Goal: Entertainment & Leisure: Browse casually

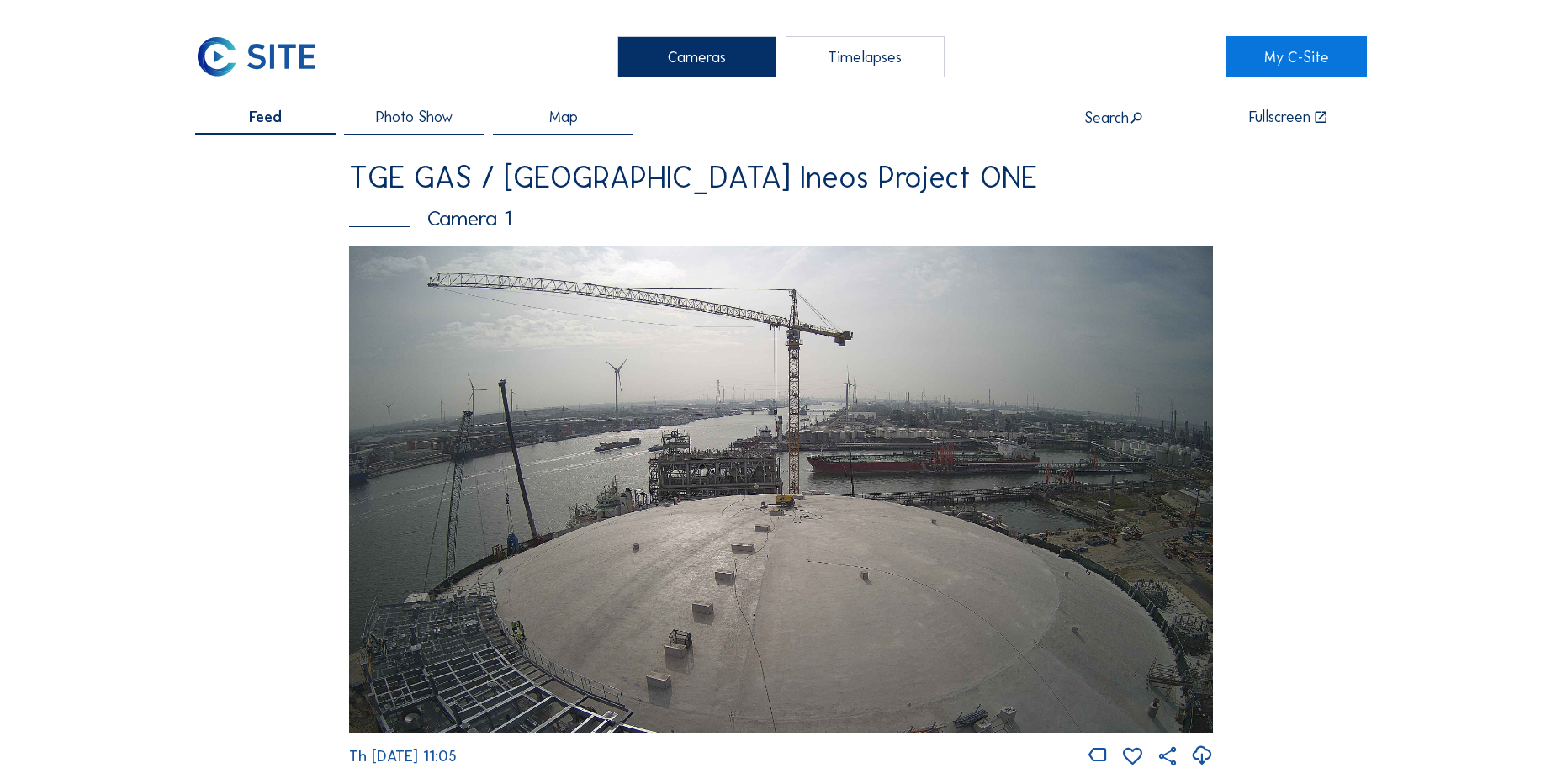
scroll to position [1700, 0]
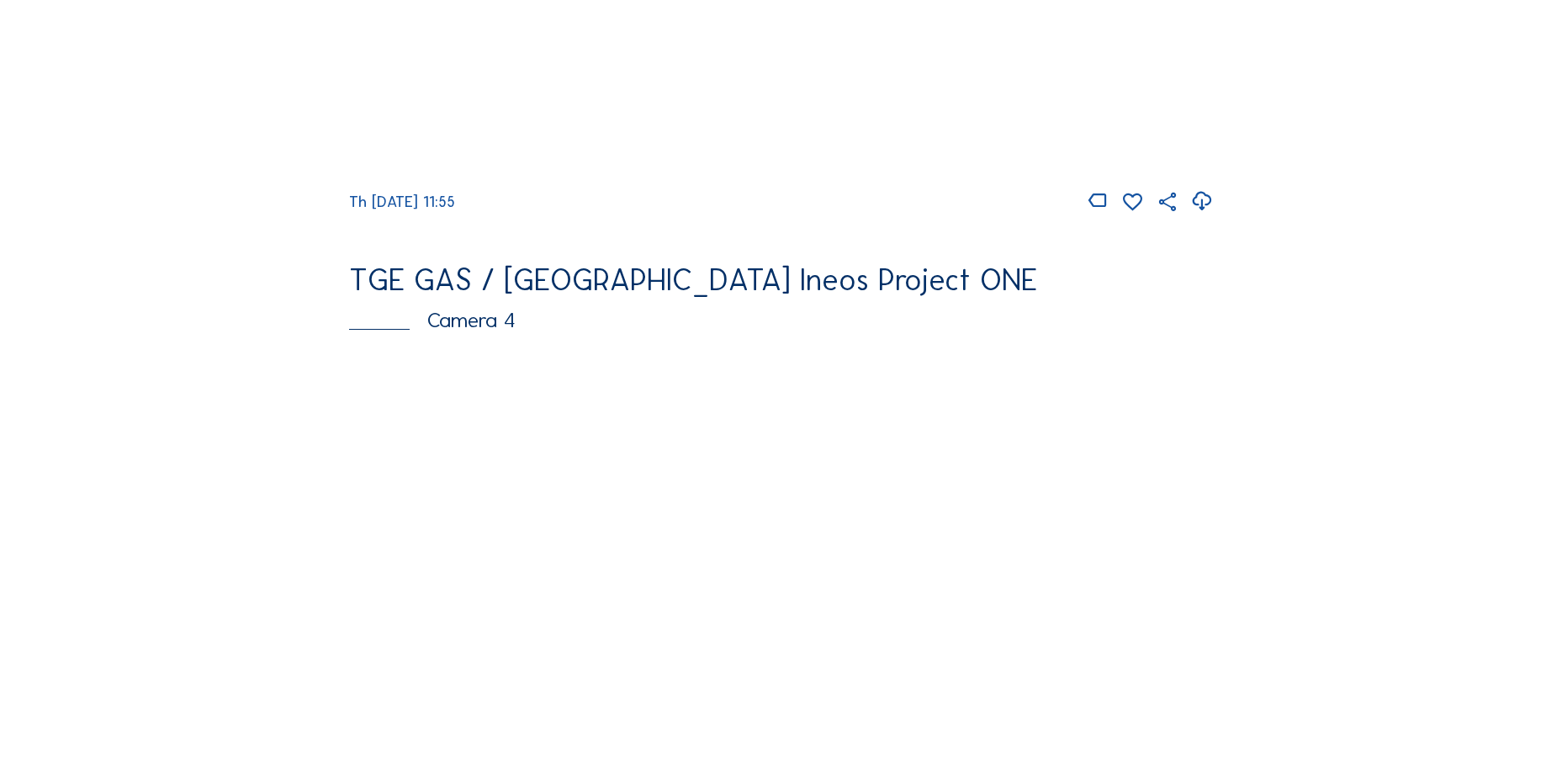
scroll to position [1514, 0]
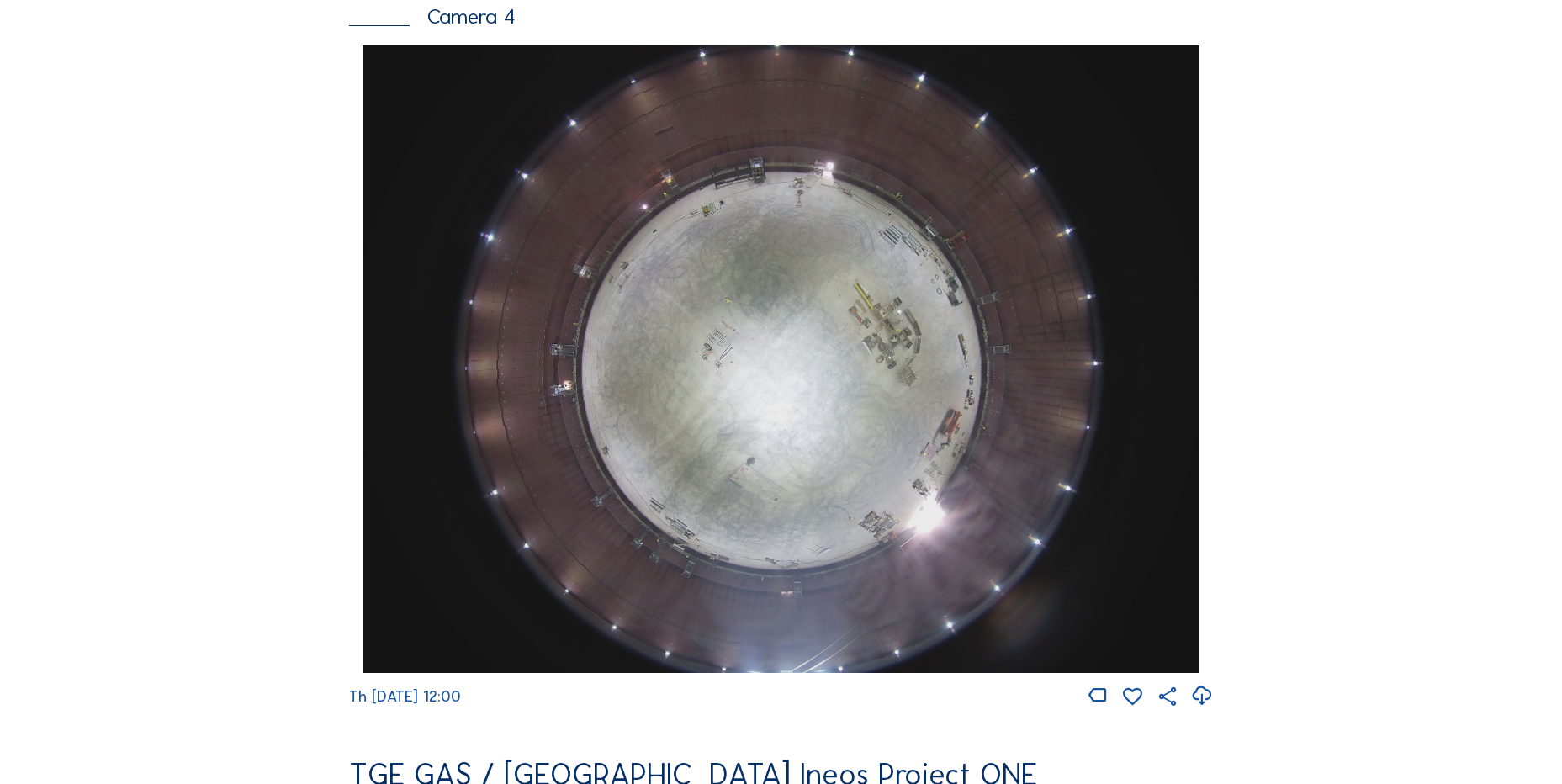
click at [1210, 706] on icon at bounding box center [1202, 696] width 22 height 28
drag, startPoint x: 95, startPoint y: 453, endPoint x: 91, endPoint y: 441, distance: 12.6
click at [93, 446] on div "Cameras Timelapses My C-Site Feed Photo Show Map Search Fullscreen TGE GAS / An…" at bounding box center [781, 364] width 1562 height 3757
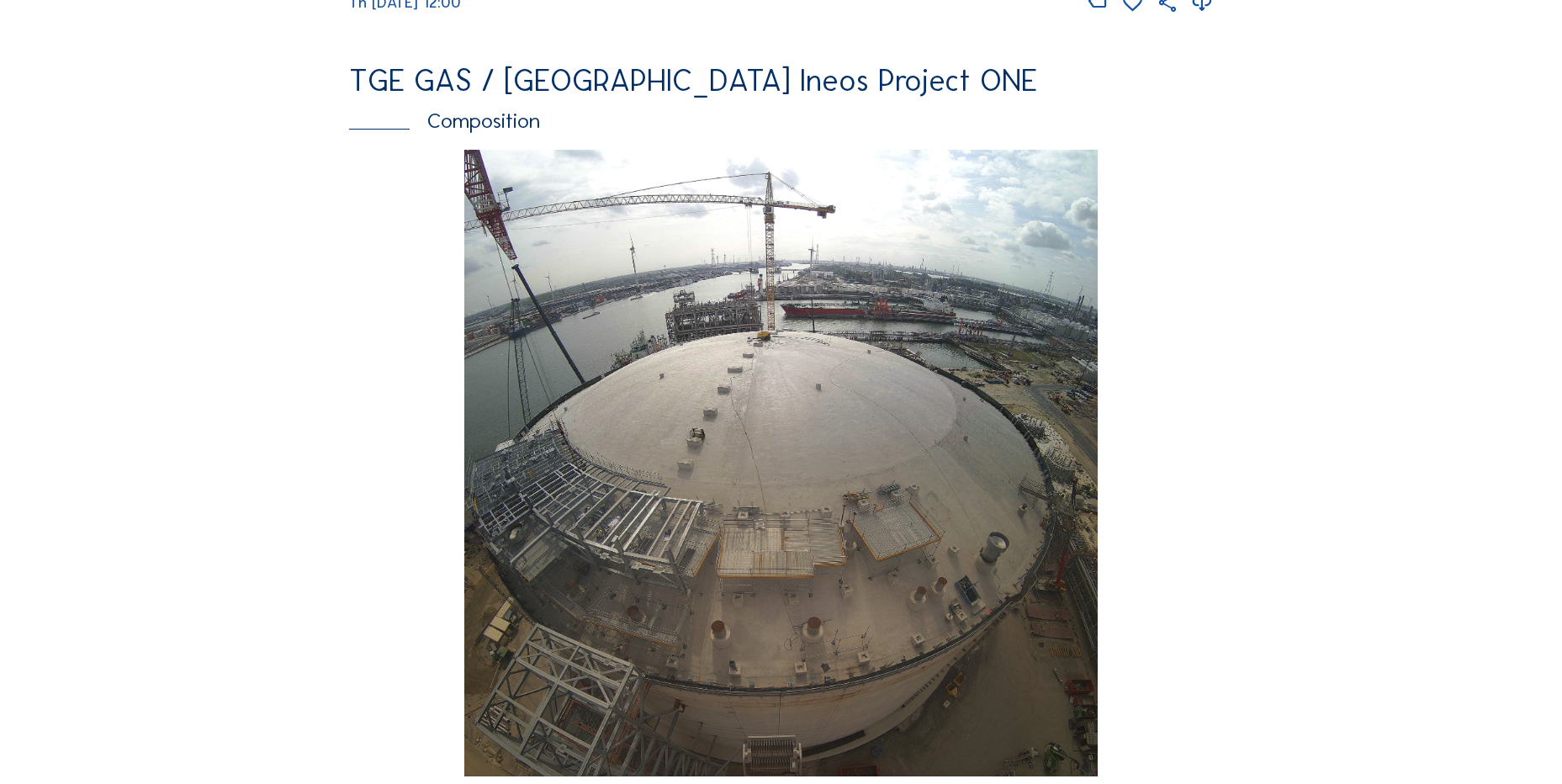
scroll to position [2355, 0]
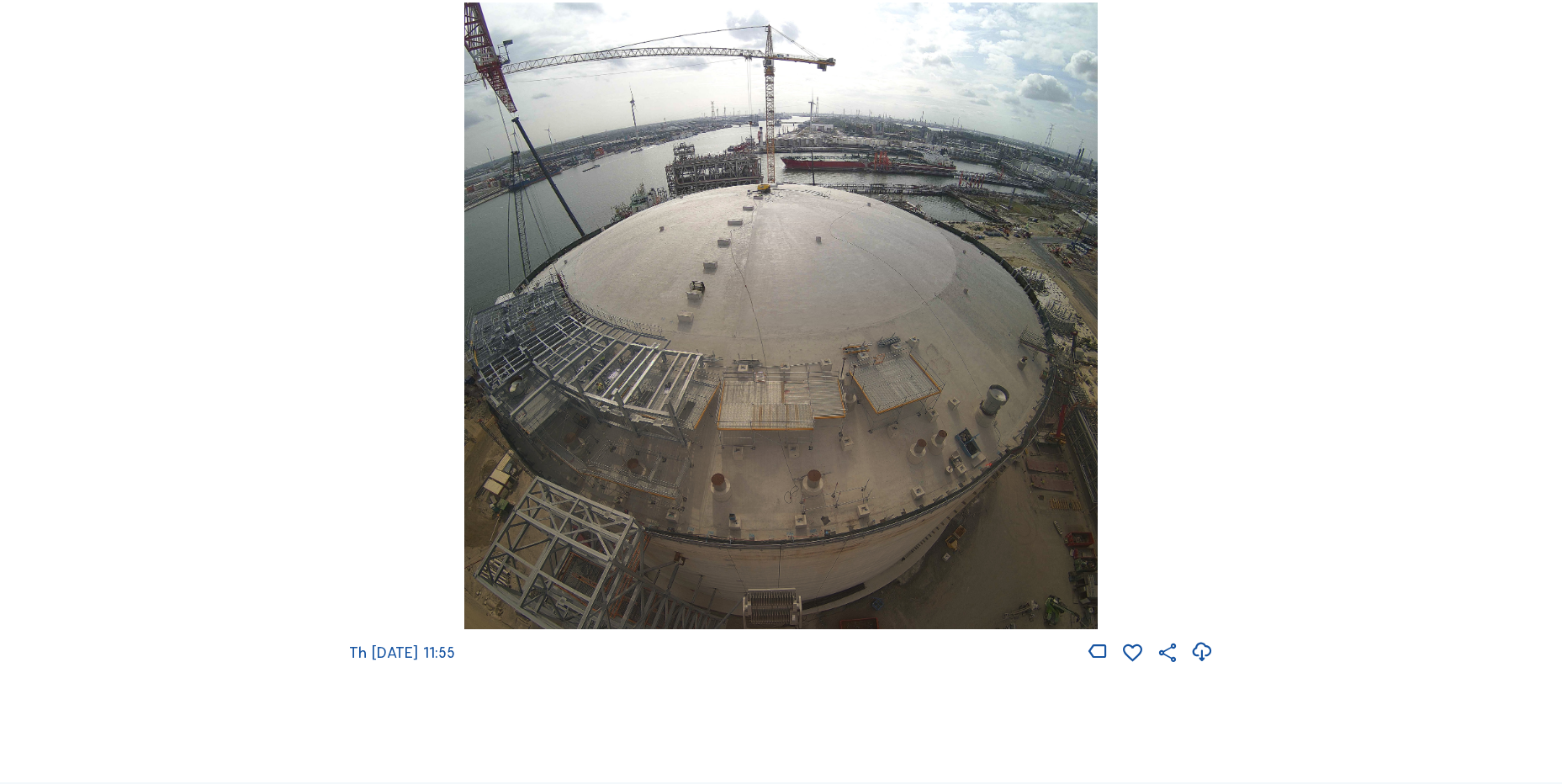
click at [1207, 665] on icon at bounding box center [1202, 652] width 22 height 28
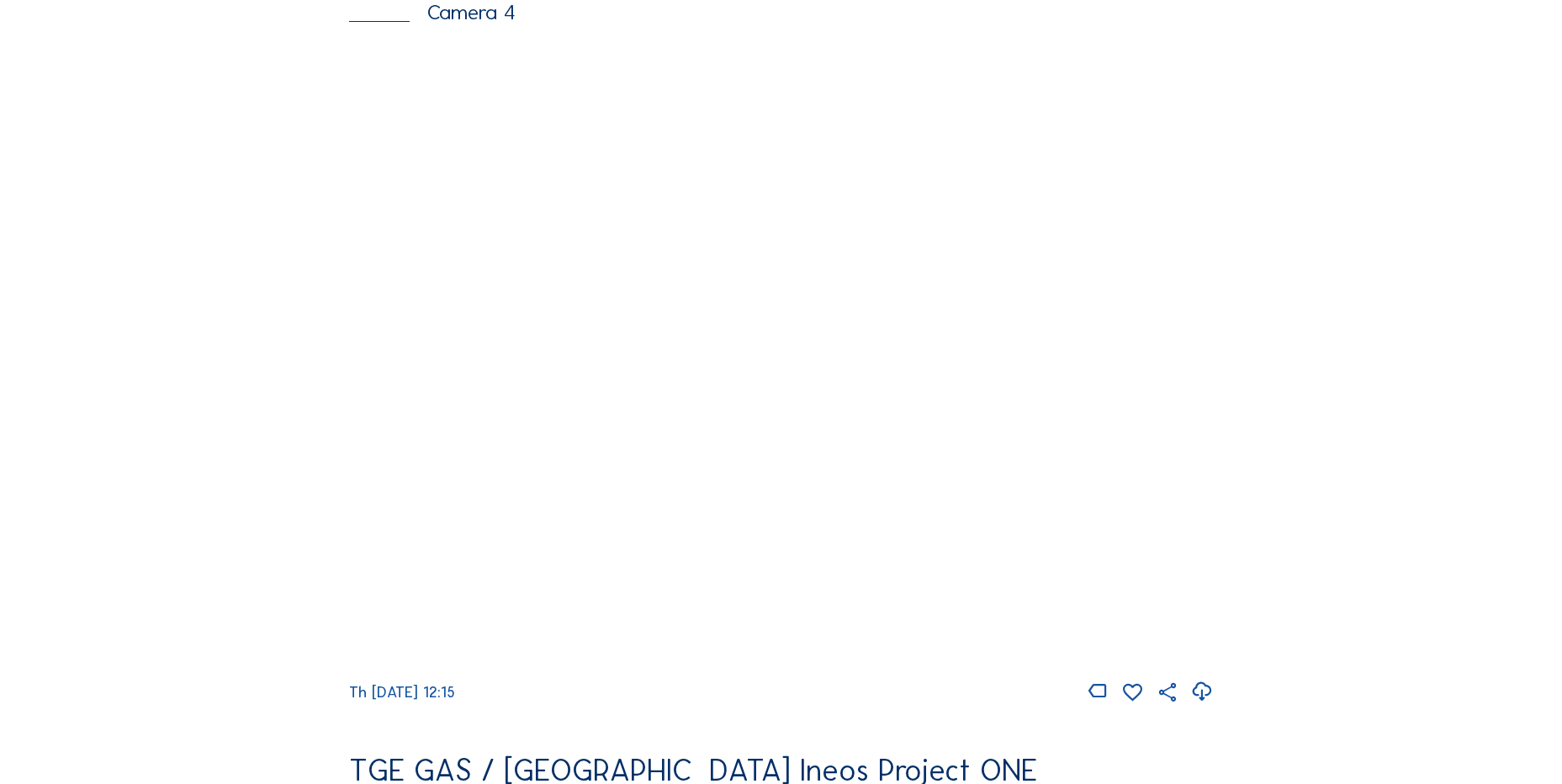
scroll to position [1598, 0]
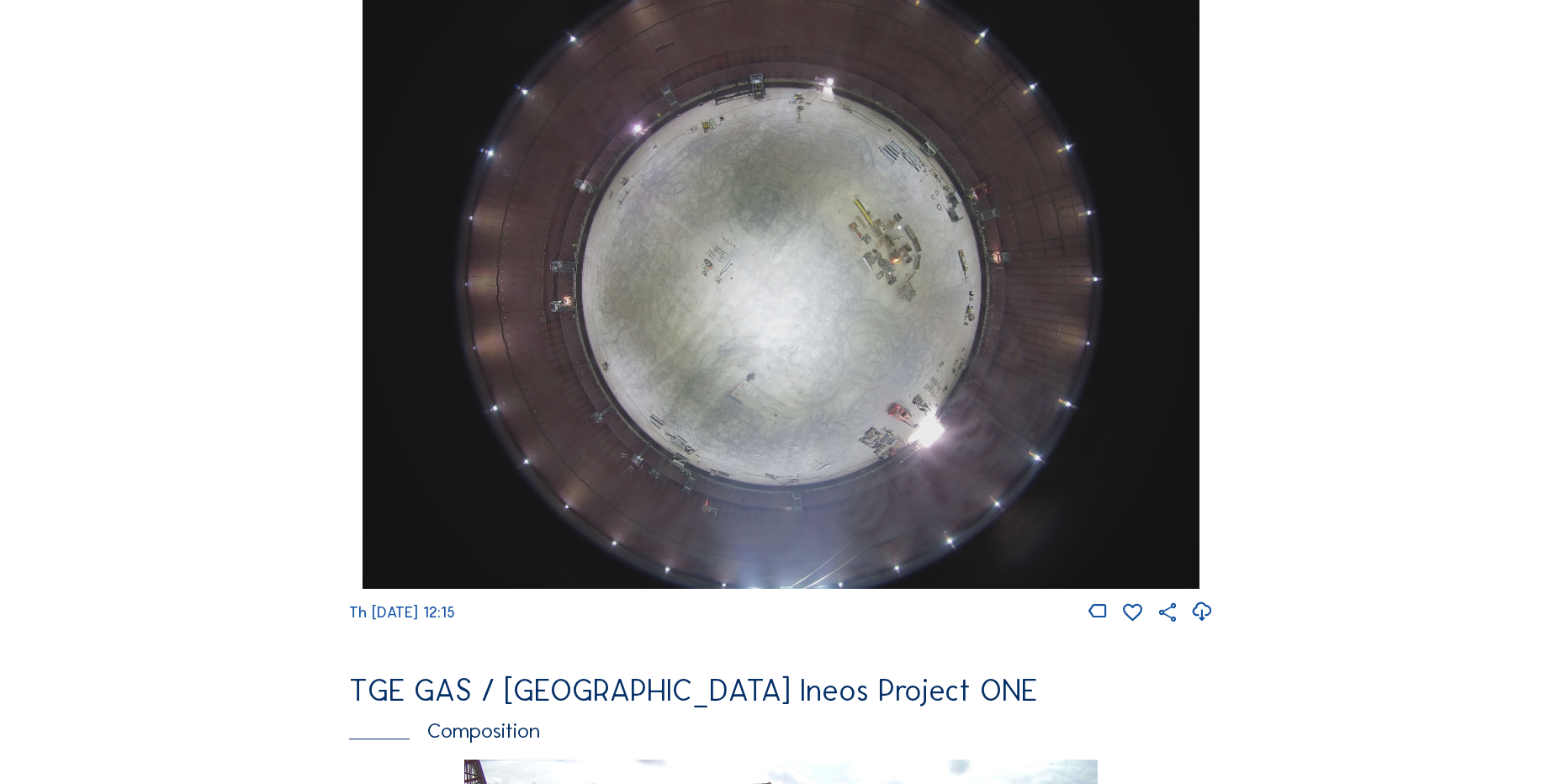
click at [1197, 625] on icon at bounding box center [1202, 612] width 22 height 28
drag, startPoint x: 111, startPoint y: 494, endPoint x: 288, endPoint y: 618, distance: 216.1
click at [119, 494] on div "Cameras Timelapses My C-Site Feed Photo Show Map Search Fullscreen TGE GAS / An…" at bounding box center [781, 280] width 1562 height 3757
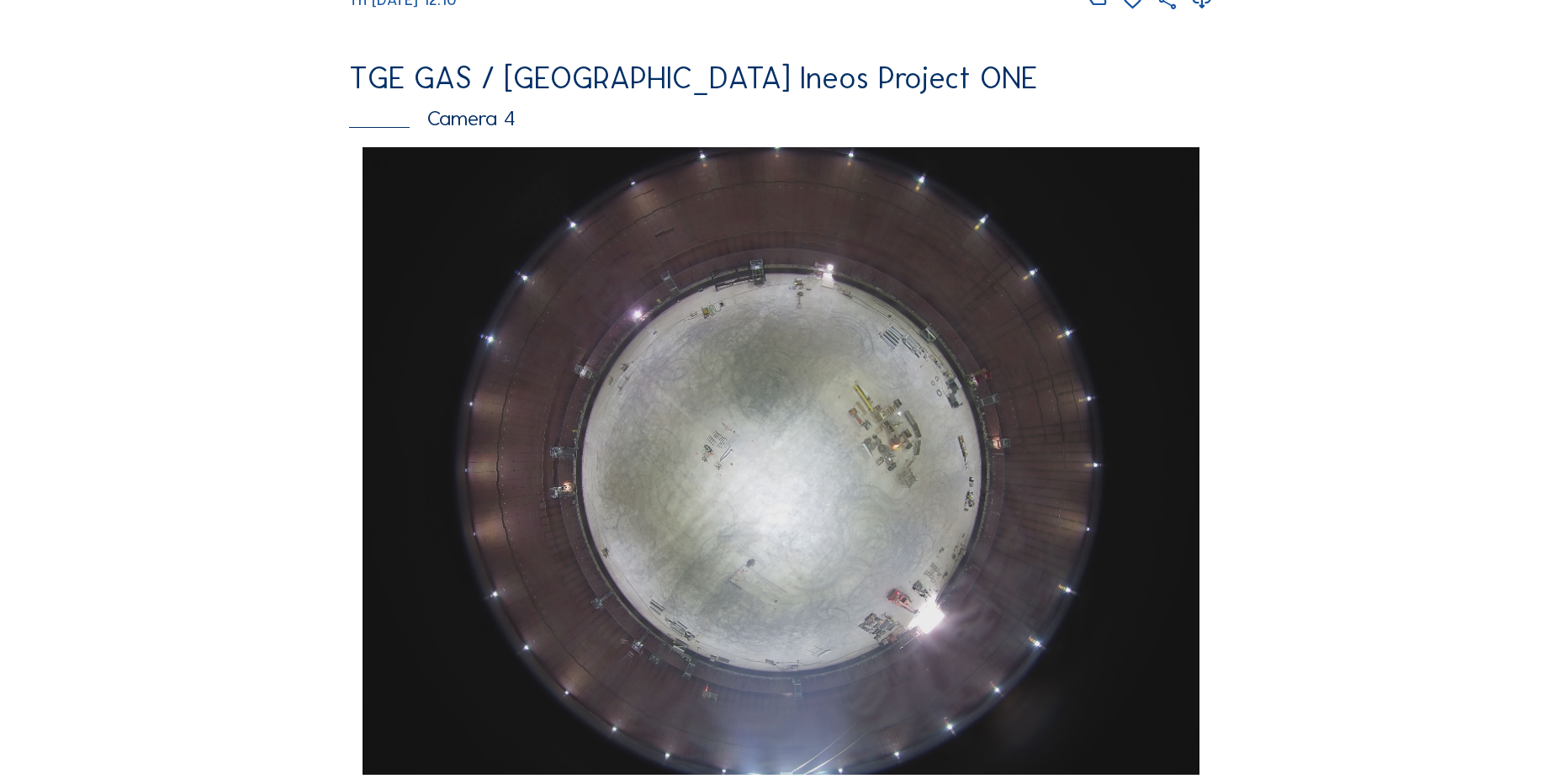
scroll to position [1177, 0]
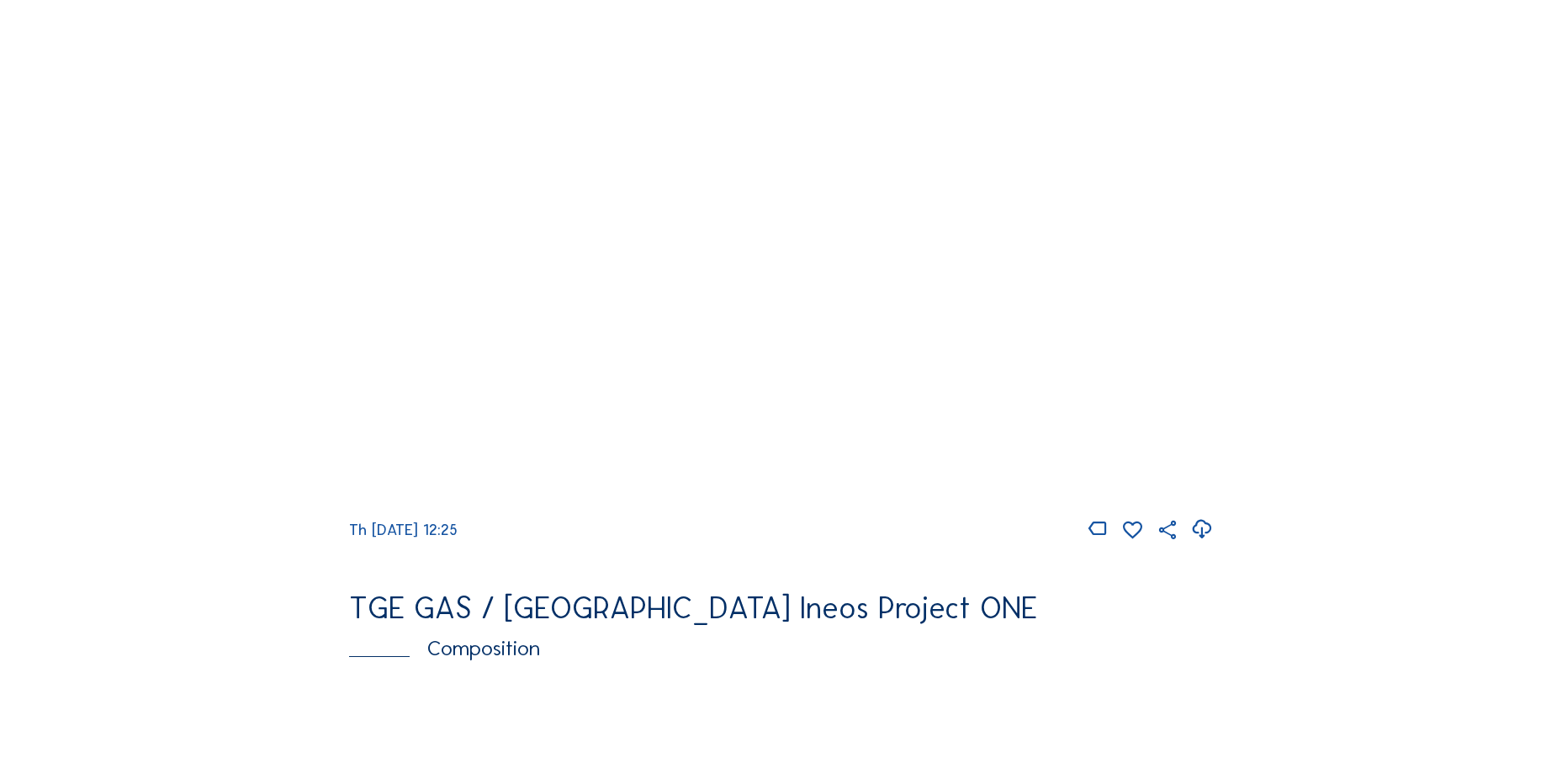
scroll to position [1682, 0]
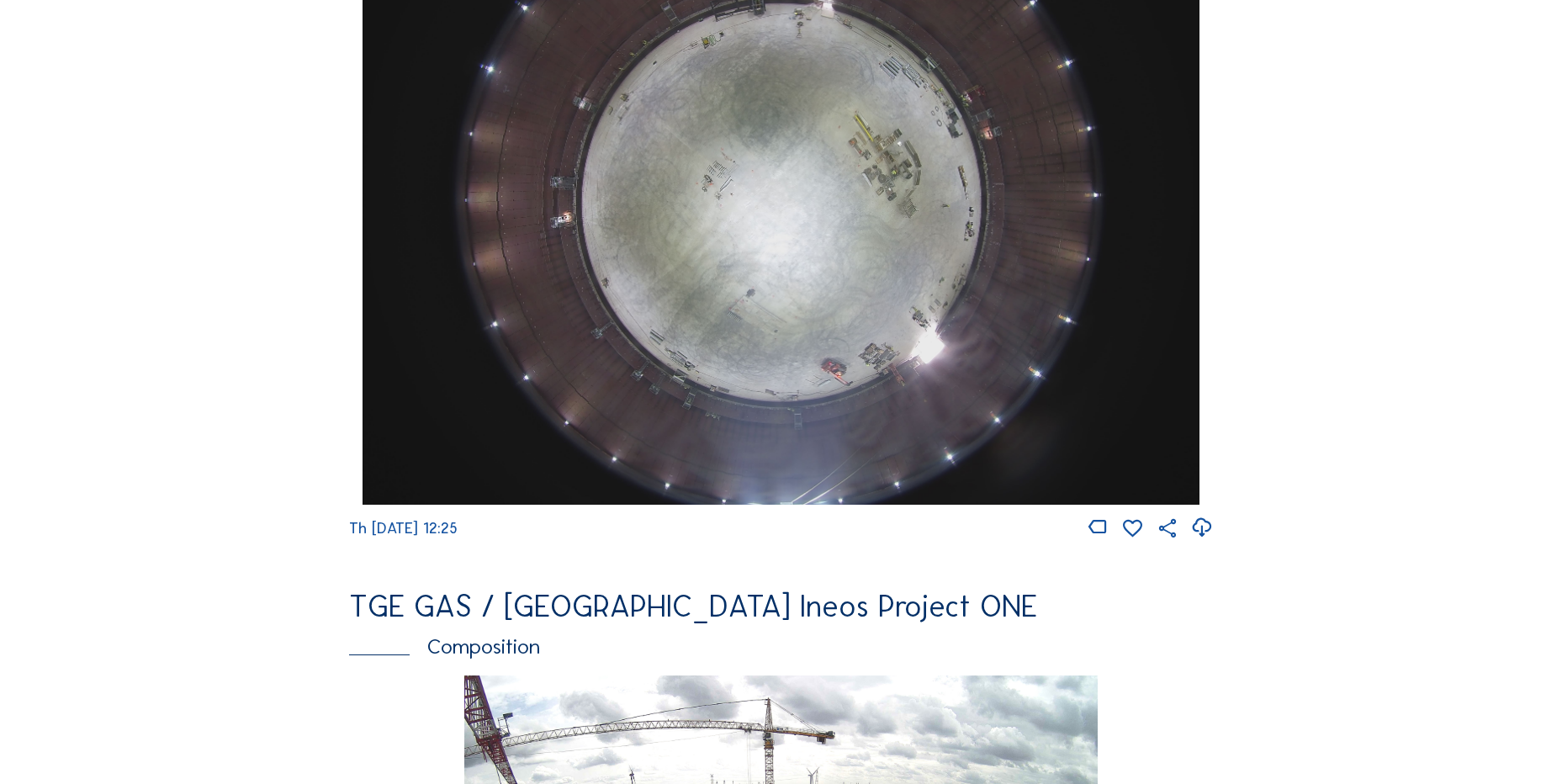
click at [1210, 538] on icon at bounding box center [1202, 527] width 22 height 28
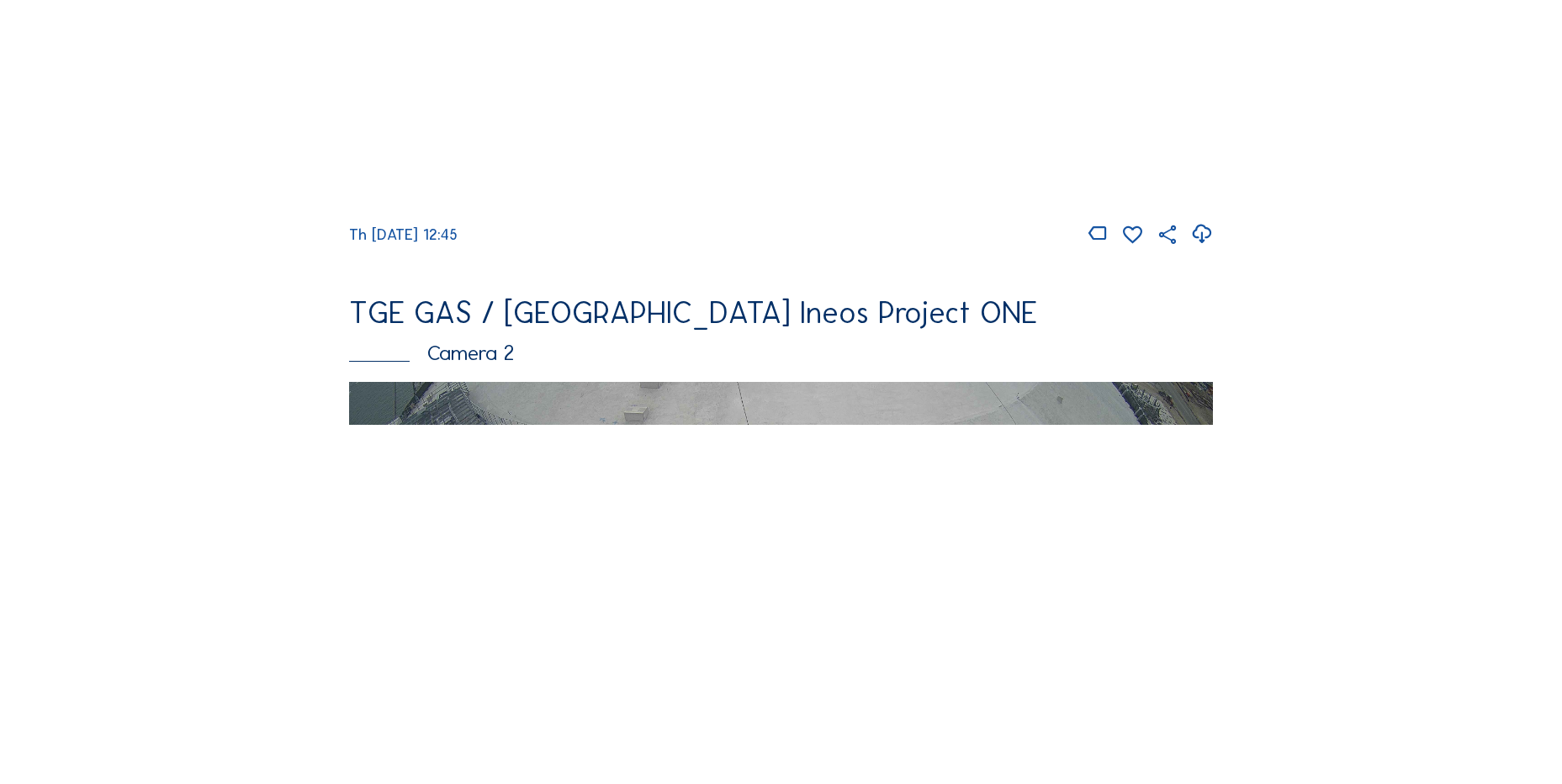
scroll to position [673, 0]
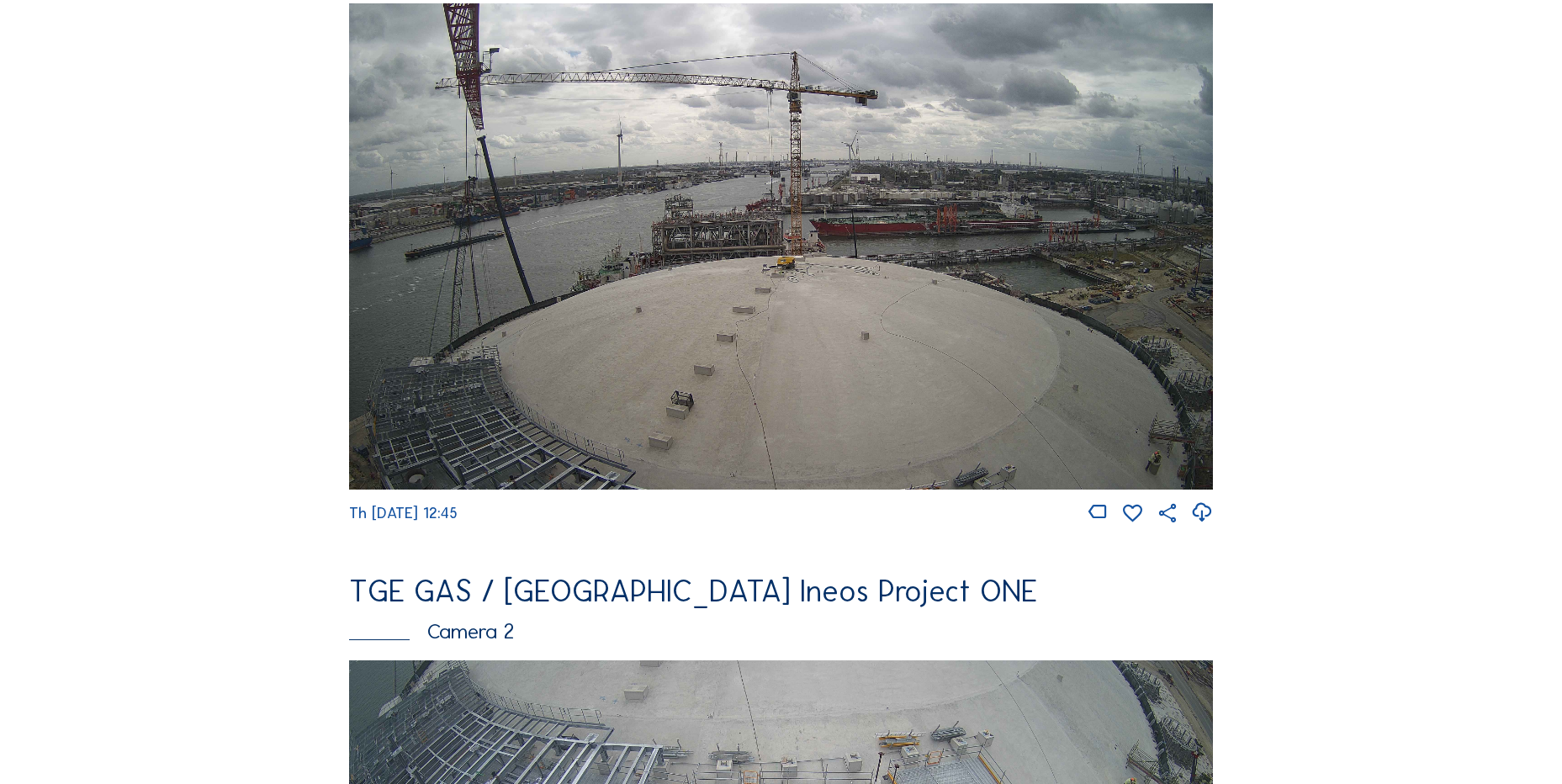
scroll to position [420, 0]
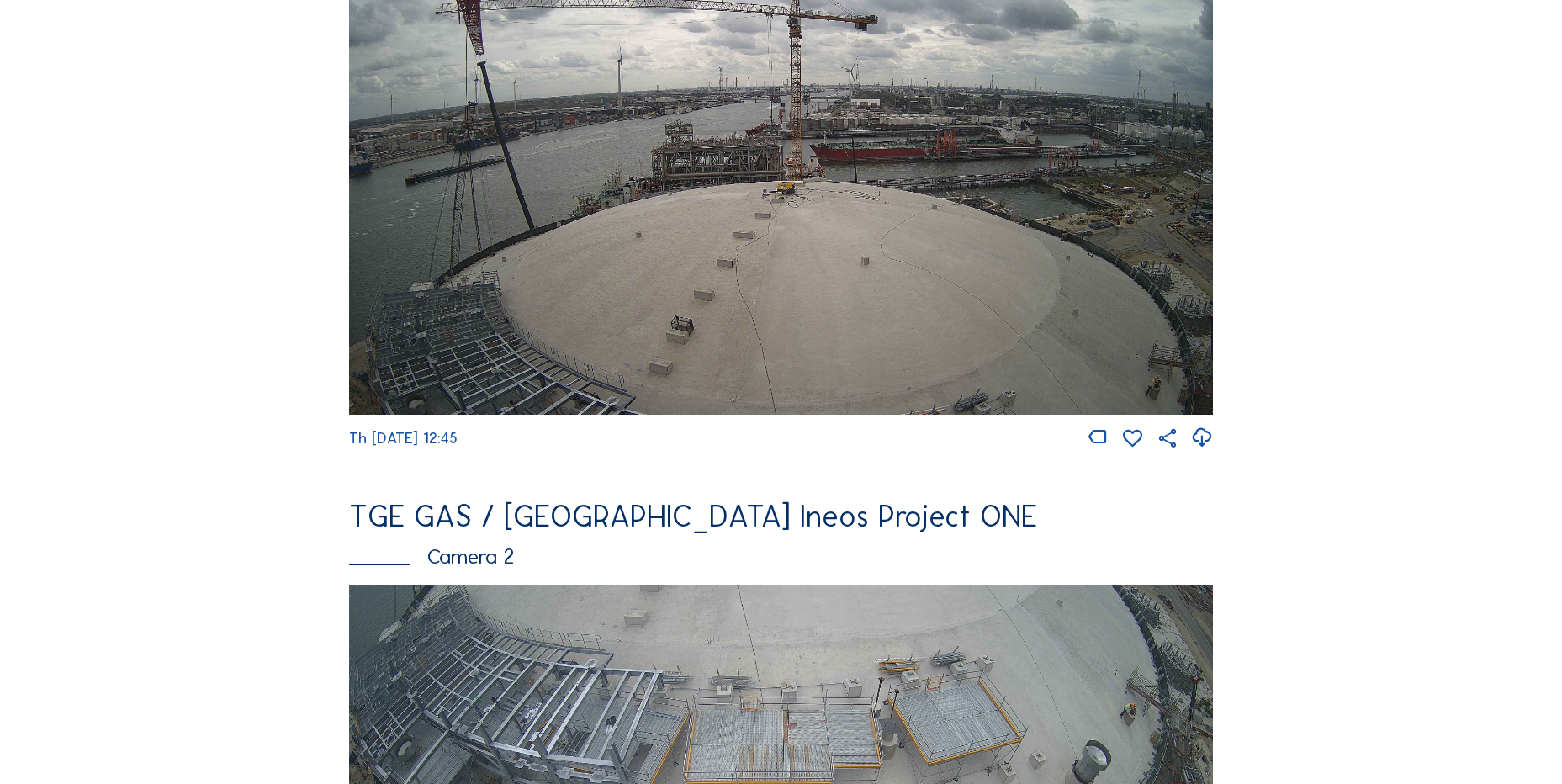
scroll to position [168, 0]
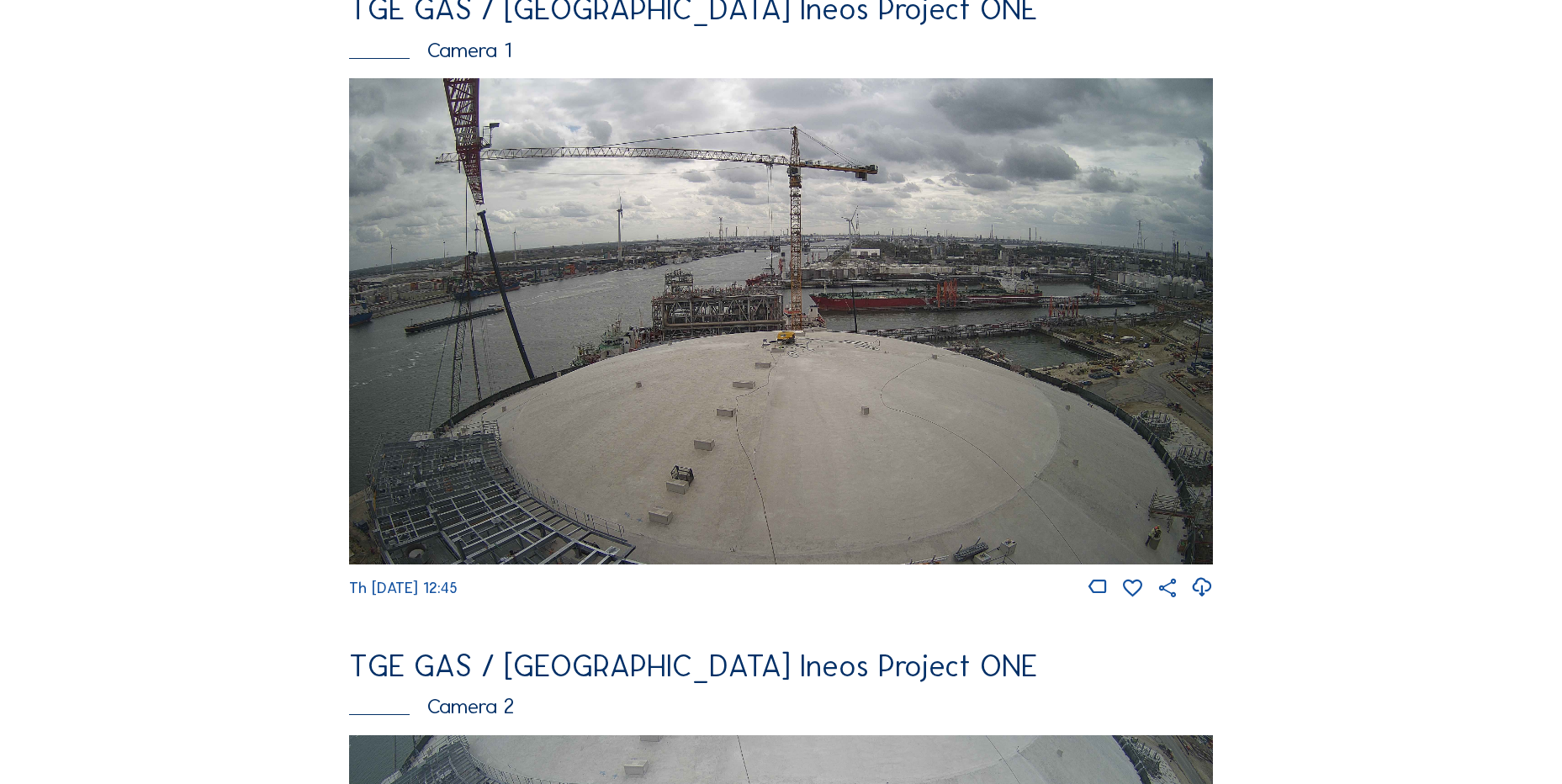
click at [528, 477] on img at bounding box center [781, 321] width 864 height 486
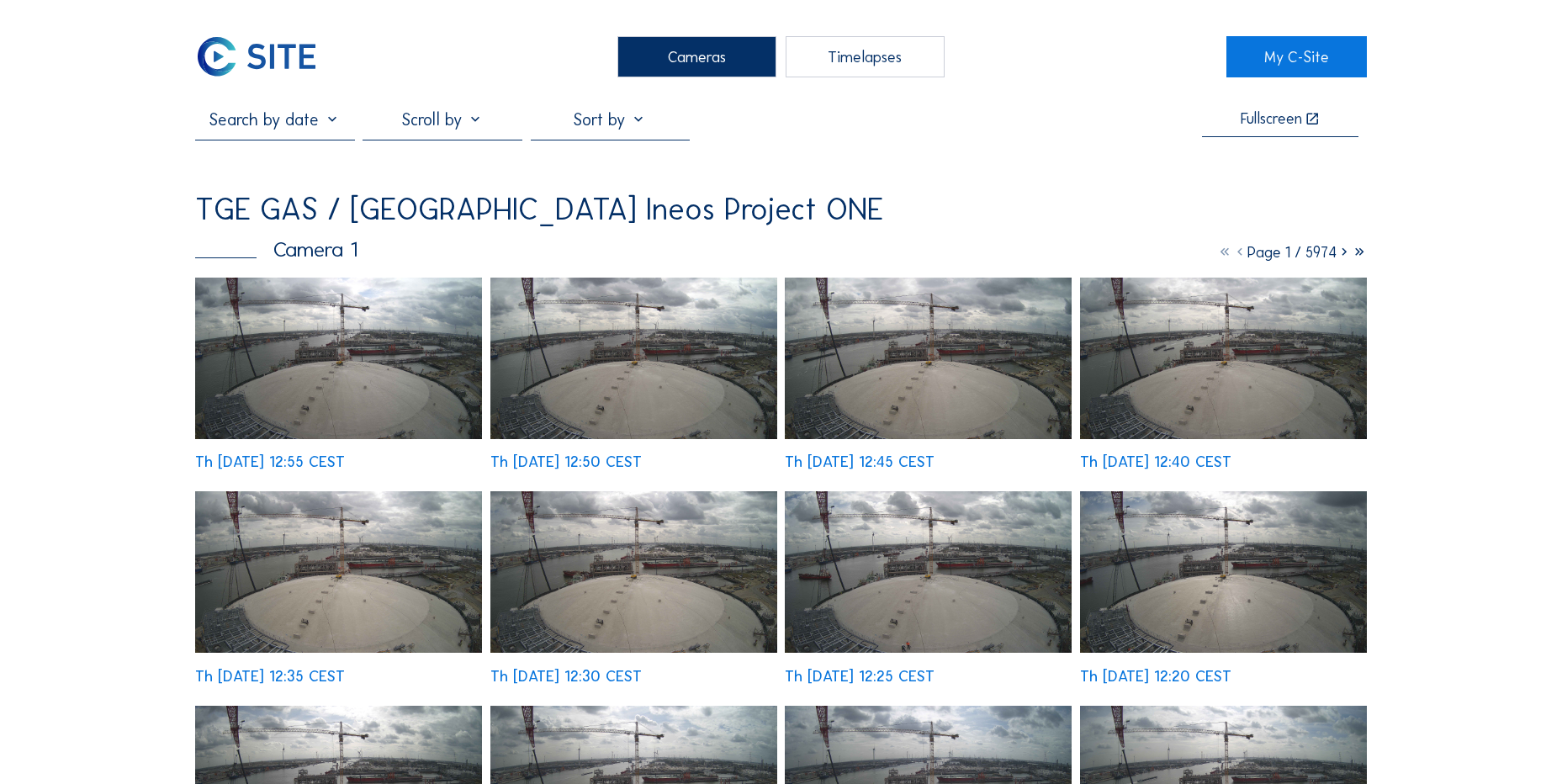
click at [344, 335] on img at bounding box center [338, 357] width 287 height 161
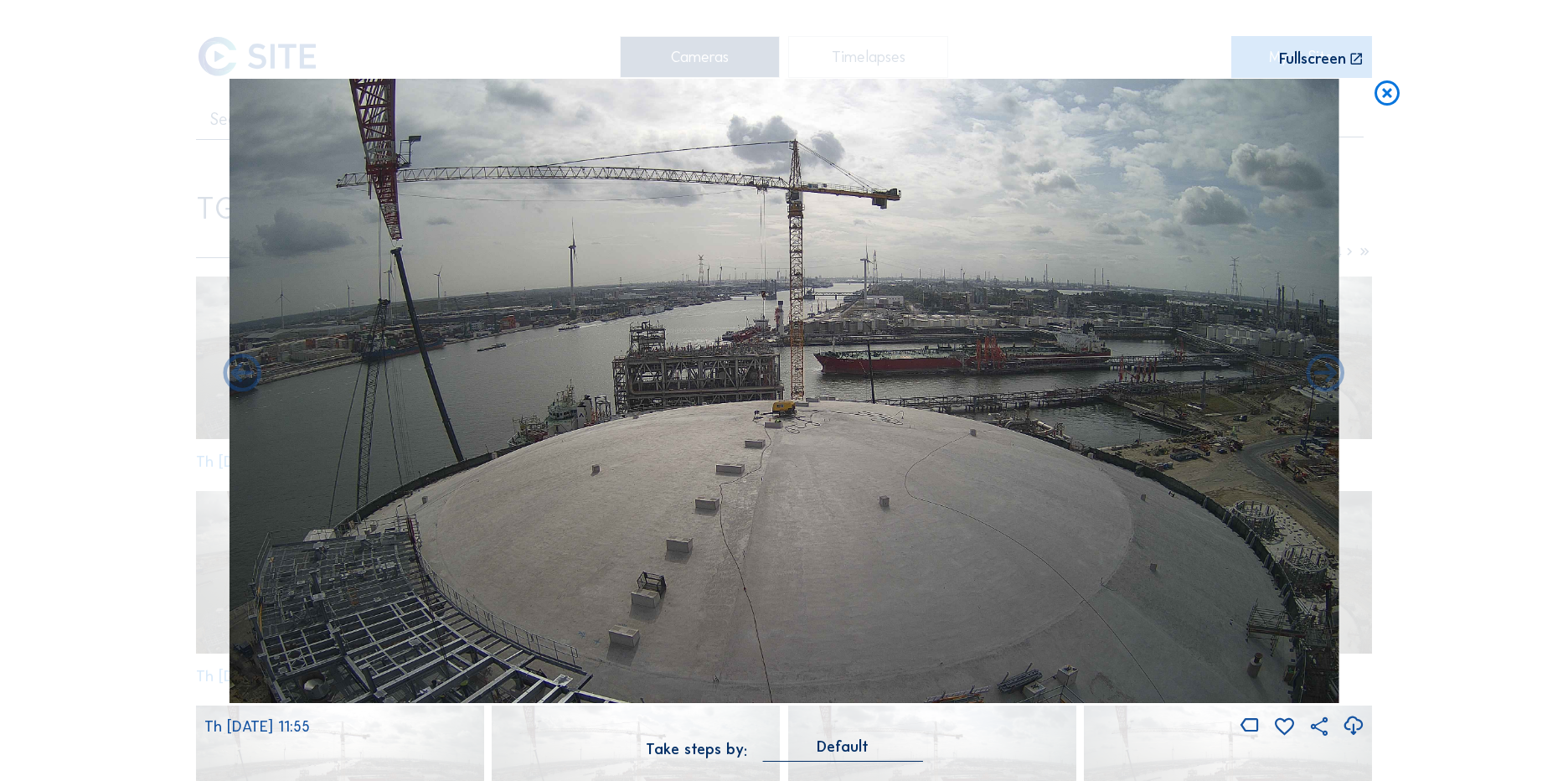
click at [1391, 99] on icon at bounding box center [1387, 94] width 30 height 31
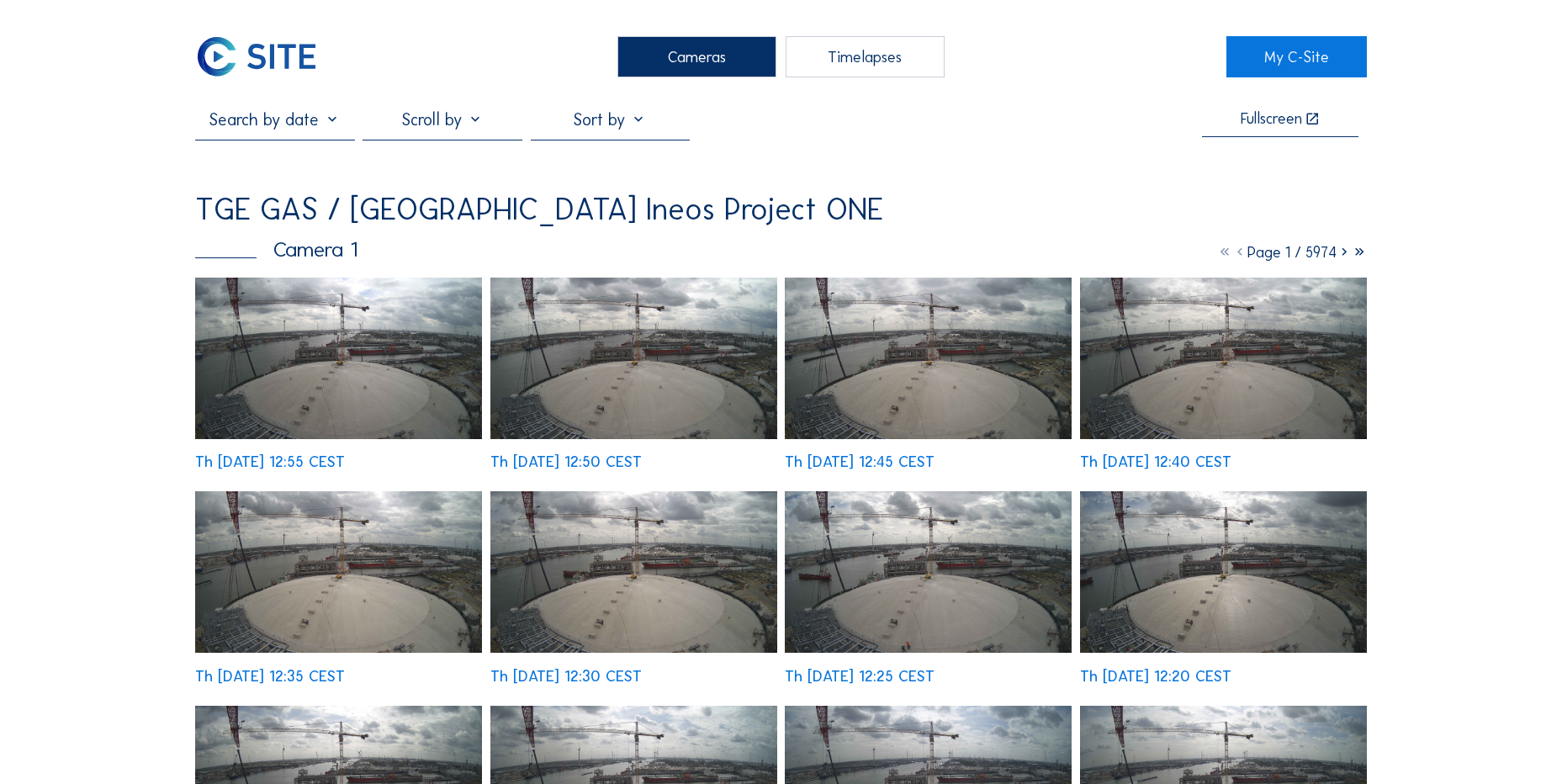
click at [254, 52] on img at bounding box center [257, 57] width 123 height 41
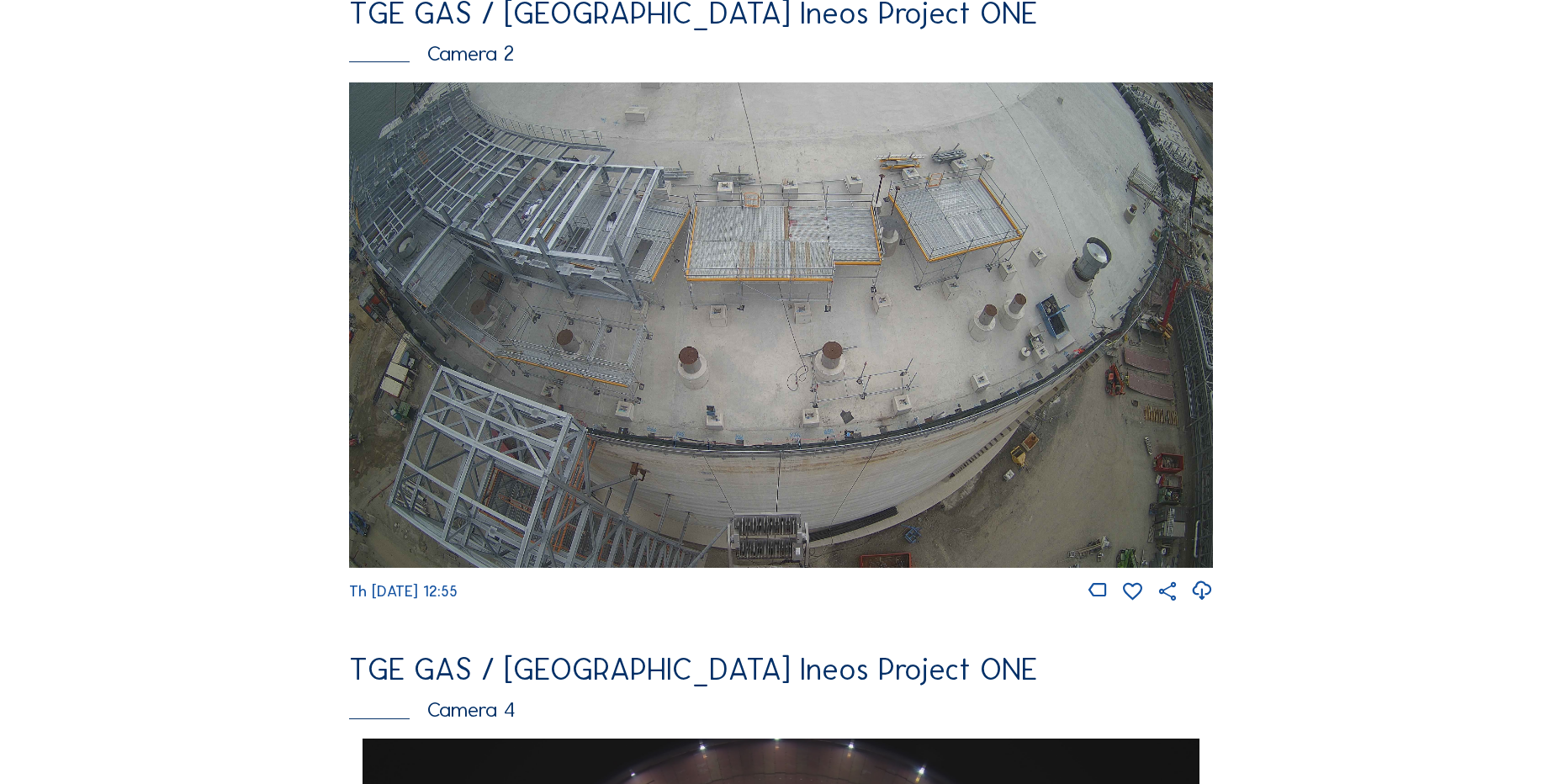
scroll to position [841, 0]
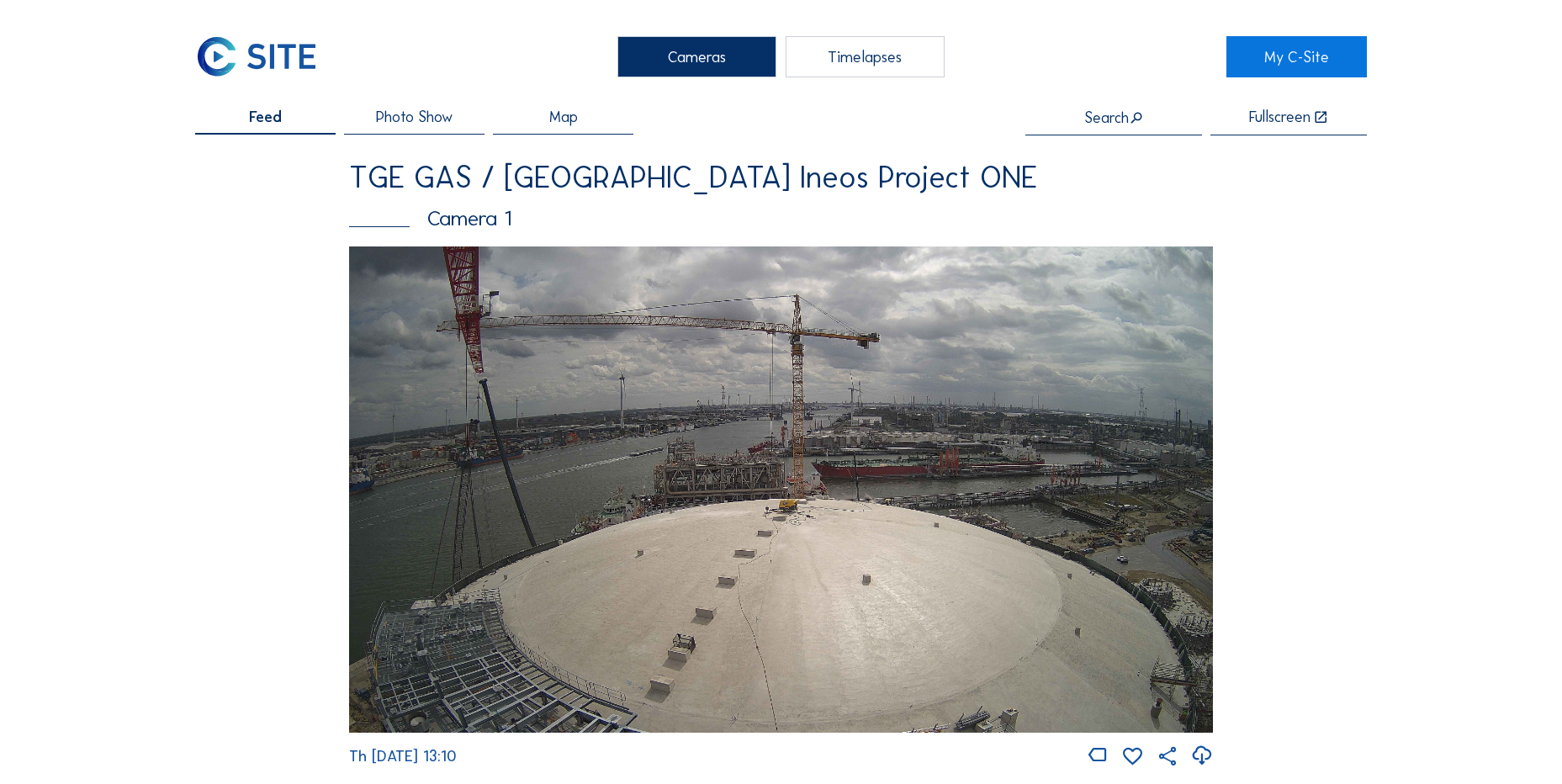
click at [612, 548] on img at bounding box center [781, 489] width 864 height 486
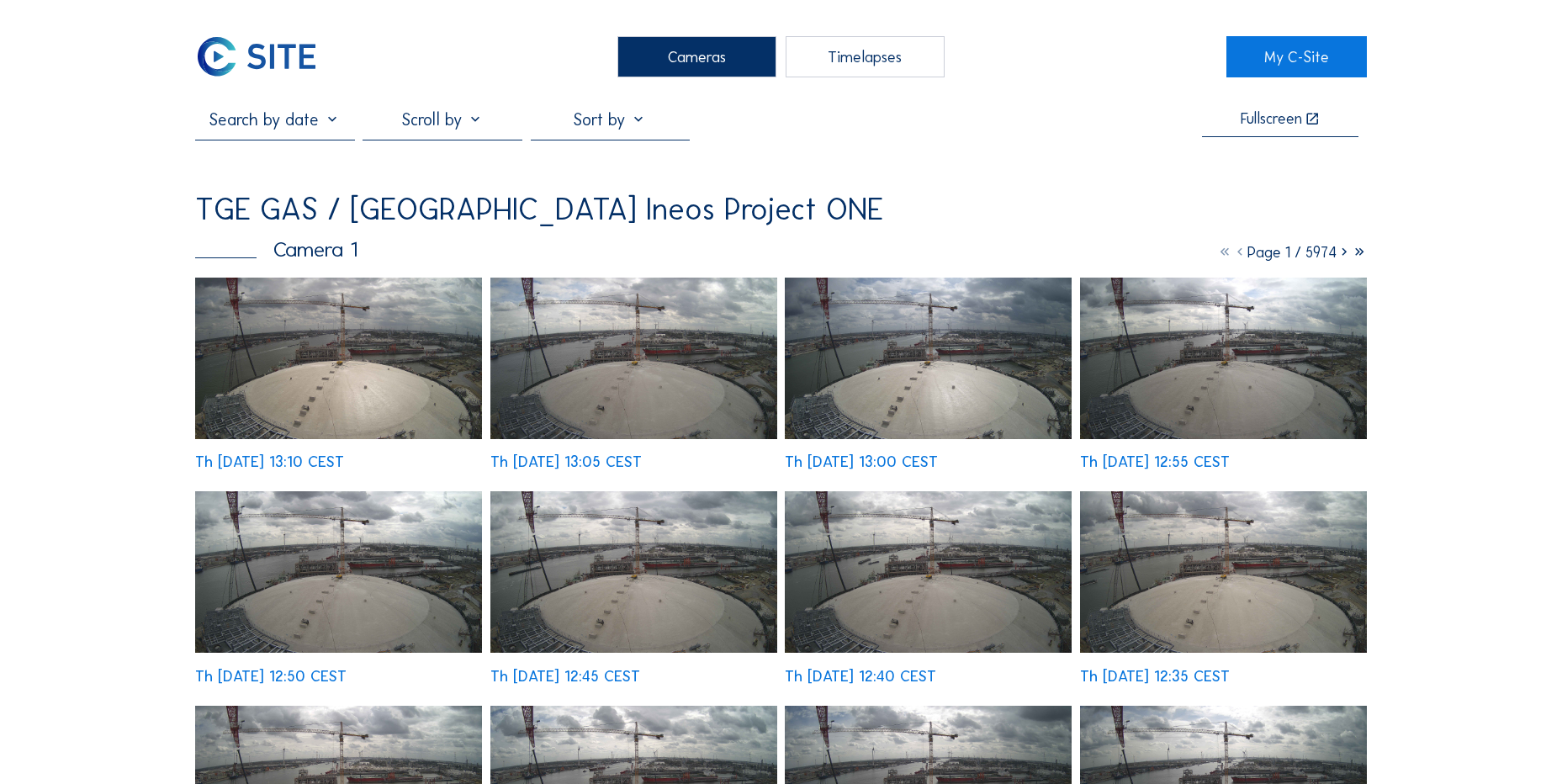
click at [317, 364] on img at bounding box center [338, 357] width 287 height 161
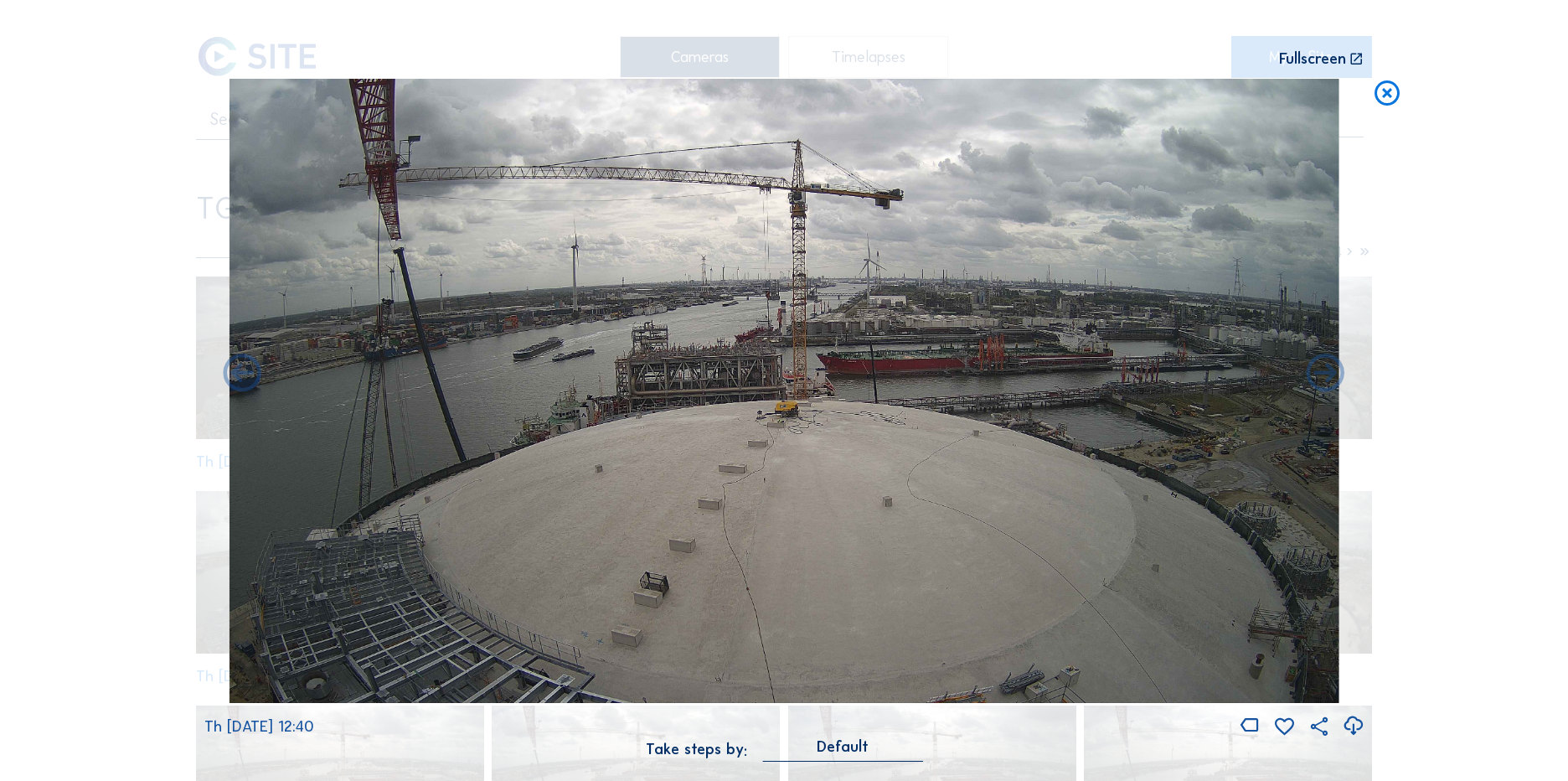
click at [1380, 94] on icon at bounding box center [1387, 94] width 30 height 31
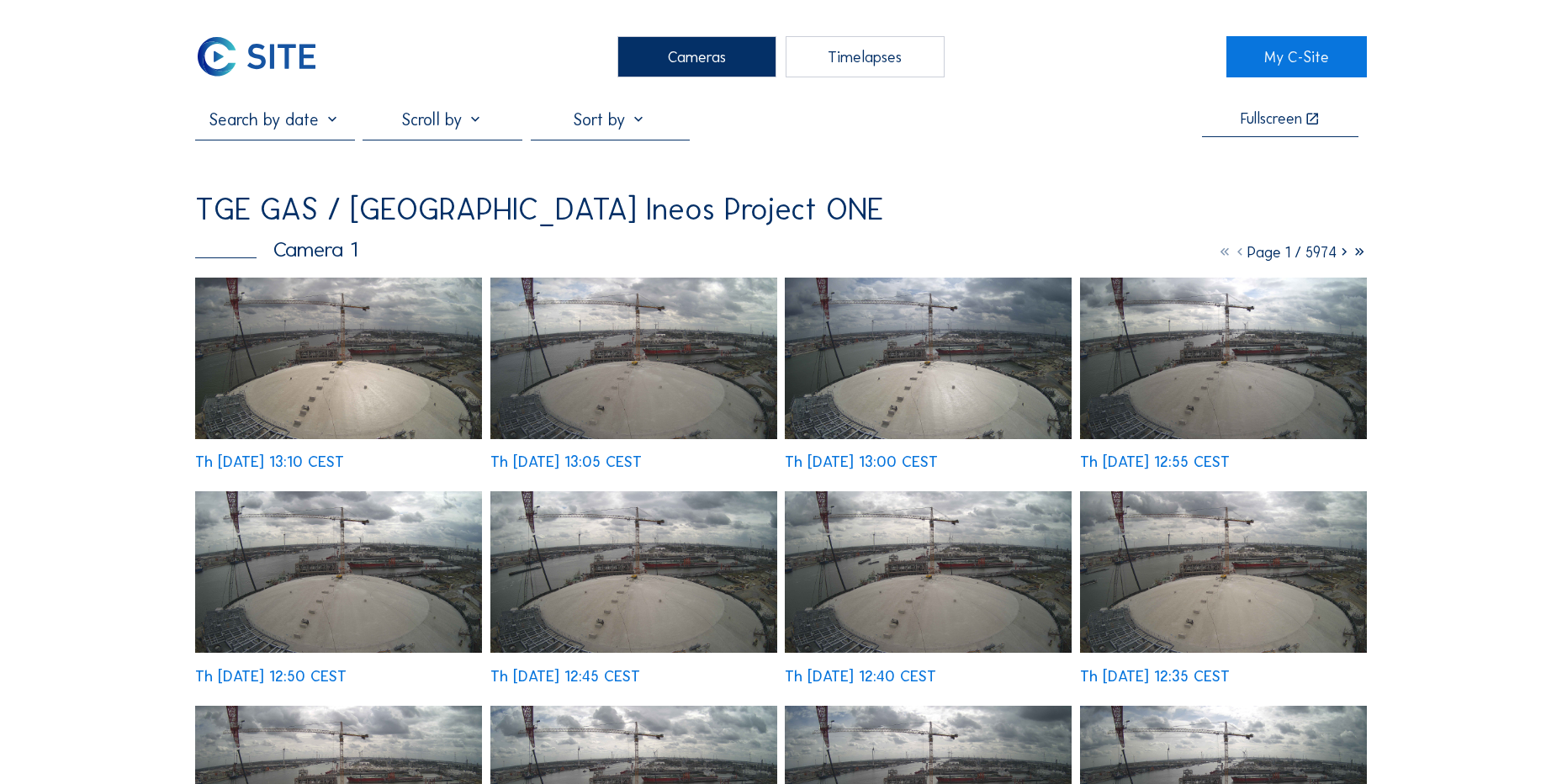
click at [267, 54] on img at bounding box center [257, 57] width 123 height 41
